Goal: Information Seeking & Learning: Learn about a topic

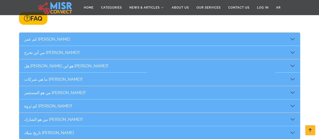
scroll to position [907, 0]
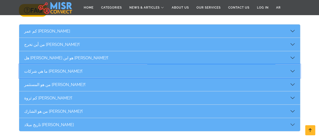
click at [291, 65] on button "ما هي شركات [PERSON_NAME]؟" at bounding box center [159, 71] width 281 height 13
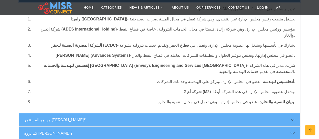
scroll to position [1008, 0]
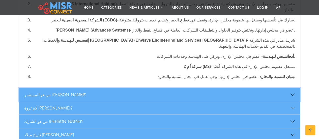
click at [293, 88] on button "من هو المستثمر [PERSON_NAME]؟" at bounding box center [159, 94] width 281 height 13
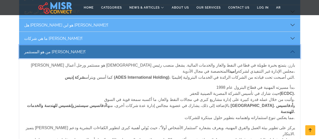
scroll to position [932, 0]
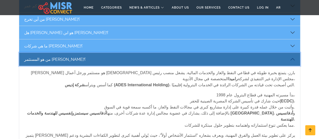
click at [294, 53] on button "من هو المستثمر [PERSON_NAME]؟" at bounding box center [159, 59] width 281 height 13
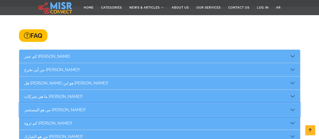
scroll to position [907, 0]
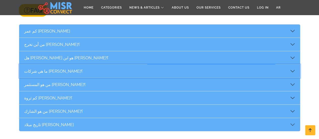
click at [293, 65] on button "ما هي شركات [PERSON_NAME]؟" at bounding box center [159, 71] width 281 height 13
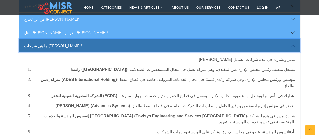
scroll to position [958, 0]
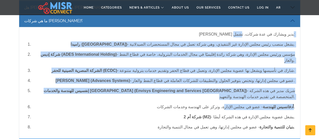
drag, startPoint x: 295, startPoint y: 28, endPoint x: 238, endPoint y: 91, distance: 84.2
click at [238, 91] on div "[PERSON_NAME] يدير ويشارك في عدة شركات، تشمل: [PERSON_NAME] (Rameda) - يشغل منص…" at bounding box center [159, 82] width 281 height 111
click at [221, 88] on p "إنفسيس للهندسة والخدمات [GEOGRAPHIC_DATA] (Envisys Engineering and Services [GE…" at bounding box center [163, 94] width 263 height 12
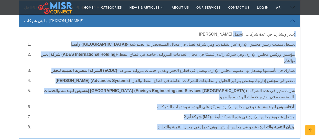
drag, startPoint x: 295, startPoint y: 26, endPoint x: 185, endPoint y: 107, distance: 136.2
click at [185, 107] on div "[PERSON_NAME] يدير ويشارك في عدة شركات، تشمل: [PERSON_NAME] (Rameda) - يشغل منص…" at bounding box center [159, 82] width 281 height 111
